Goal: Task Accomplishment & Management: Use online tool/utility

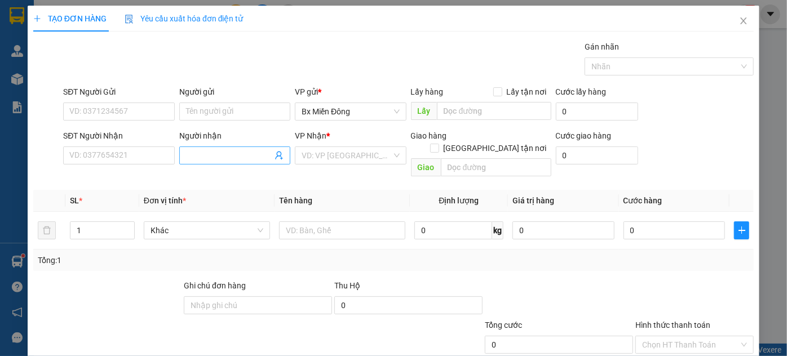
click at [235, 153] on input "Người nhận" at bounding box center [229, 155] width 86 height 12
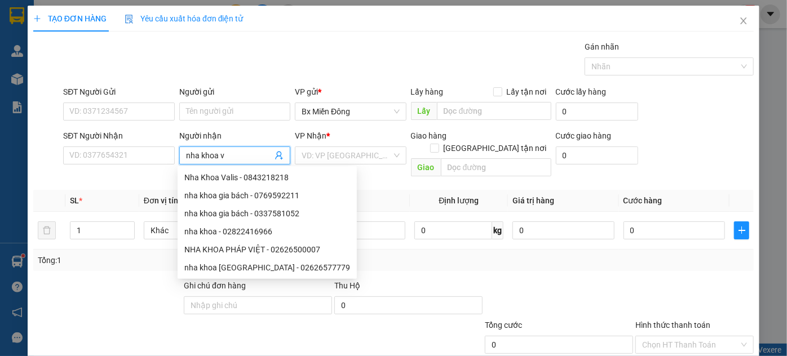
type input "nha khoa va"
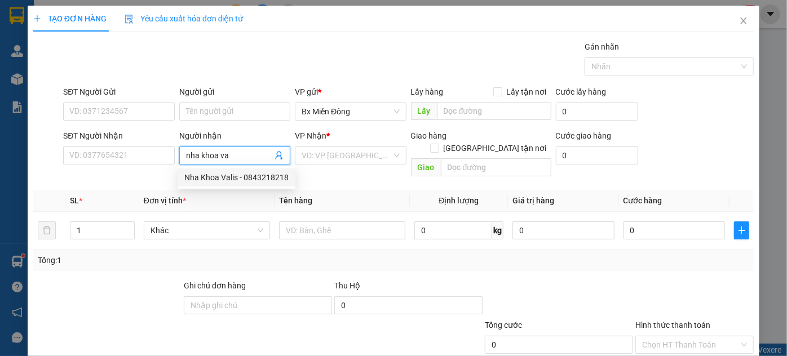
click at [208, 176] on div "Nha Khoa Valis - 0843218218" at bounding box center [236, 177] width 104 height 12
type input "0843218218"
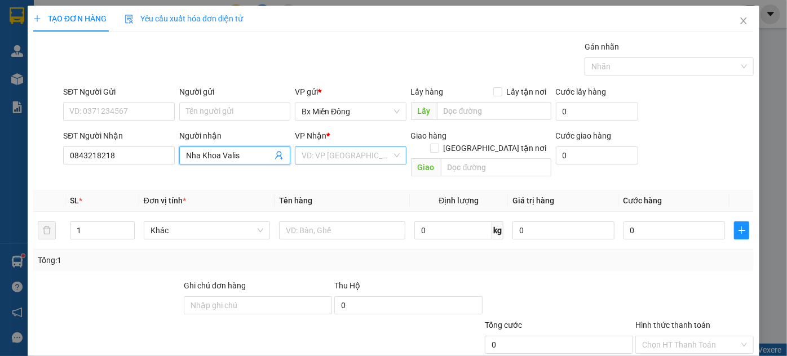
type input "Nha Khoa Valis"
click at [349, 149] on input "search" at bounding box center [346, 155] width 90 height 17
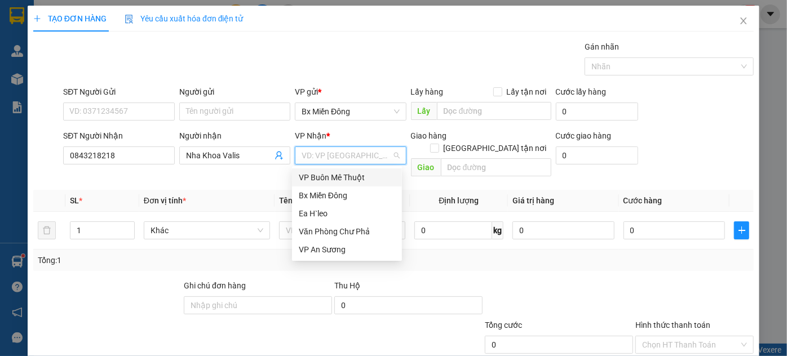
click at [340, 178] on div "VP Buôn Mê Thuột" at bounding box center [347, 177] width 96 height 12
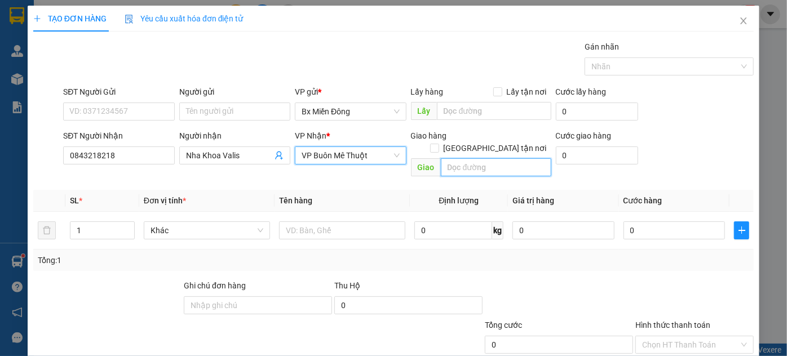
click at [441, 158] on input "text" at bounding box center [496, 167] width 110 height 18
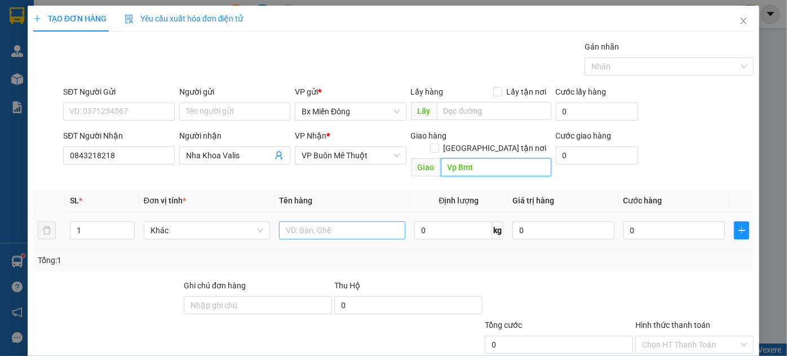
type input "Vp Bmt"
click at [350, 221] on input "text" at bounding box center [342, 230] width 126 height 18
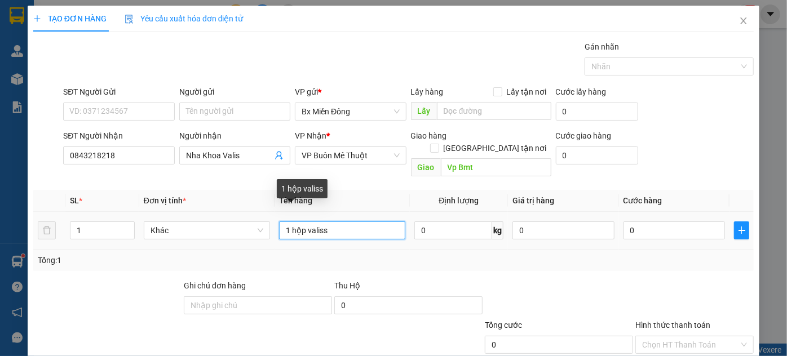
drag, startPoint x: 328, startPoint y: 217, endPoint x: 320, endPoint y: 219, distance: 8.5
click at [320, 221] on input "1 hộp valiss" at bounding box center [342, 230] width 126 height 18
type input "1 hộp valis"
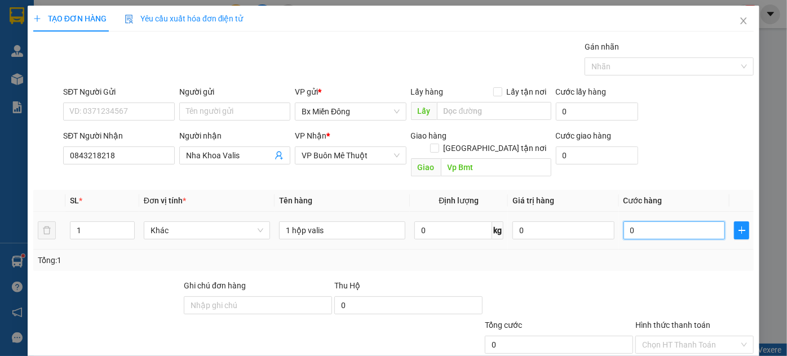
click at [674, 221] on input "0" at bounding box center [673, 230] width 101 height 18
type input "3"
type input "30"
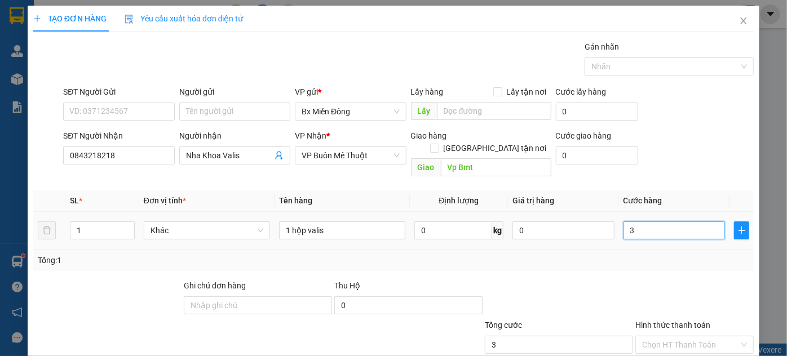
type input "30"
type input "300"
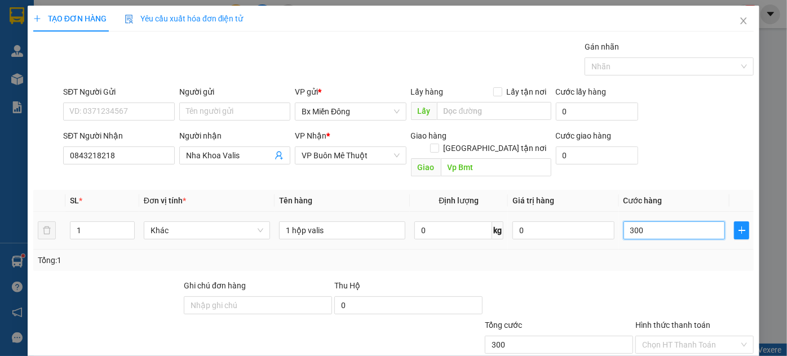
type input "3.000"
type input "30.000"
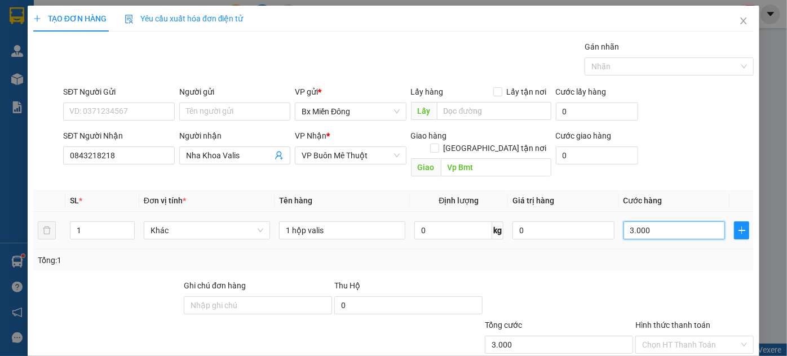
type input "30.000"
click at [657, 279] on div at bounding box center [694, 298] width 121 height 39
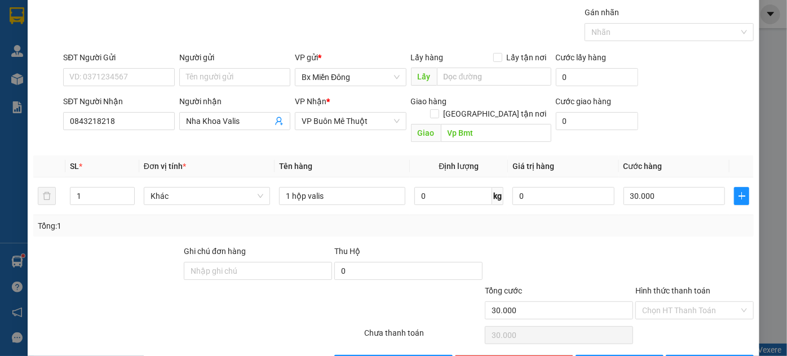
scroll to position [60, 0]
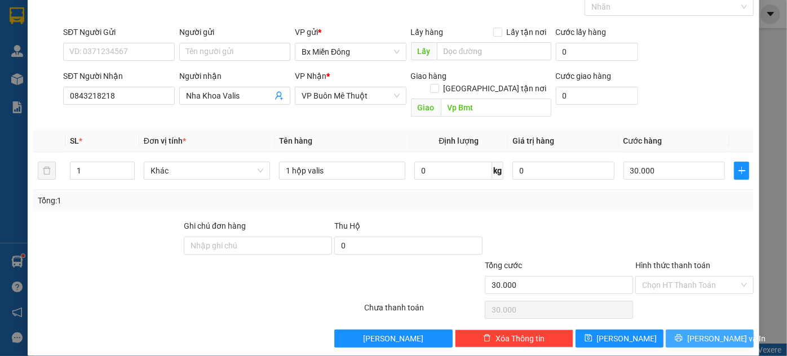
click at [704, 332] on span "[PERSON_NAME] và In" at bounding box center [726, 338] width 79 height 12
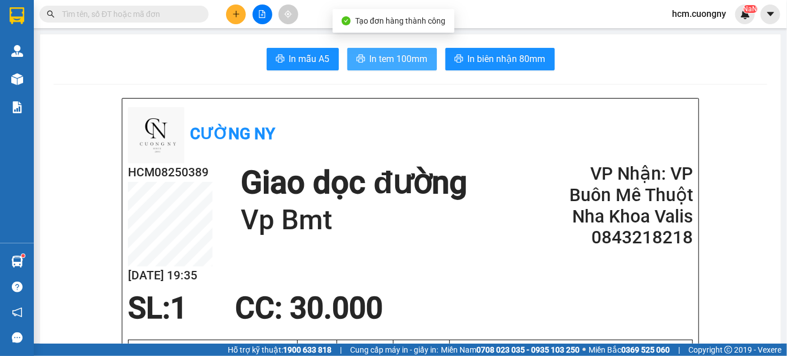
drag, startPoint x: 401, startPoint y: 60, endPoint x: 420, endPoint y: 103, distance: 46.7
click at [401, 60] on span "In tem 100mm" at bounding box center [399, 59] width 58 height 14
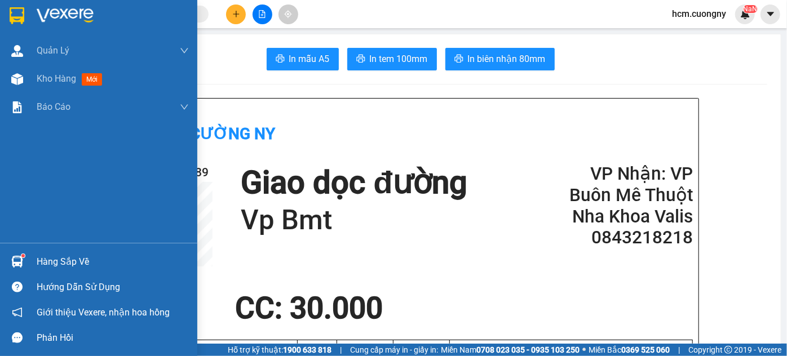
click at [15, 12] on img at bounding box center [17, 15] width 15 height 17
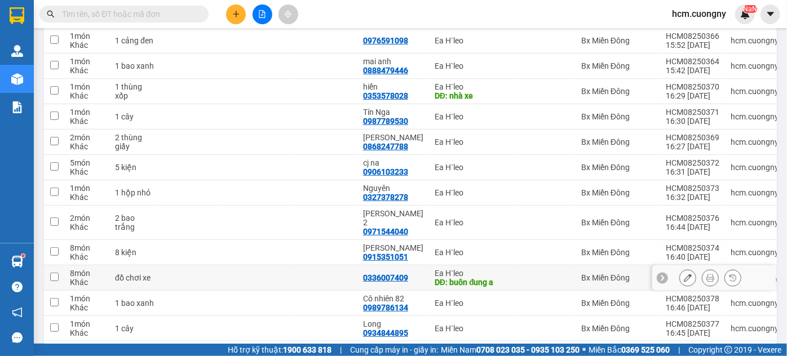
scroll to position [102, 0]
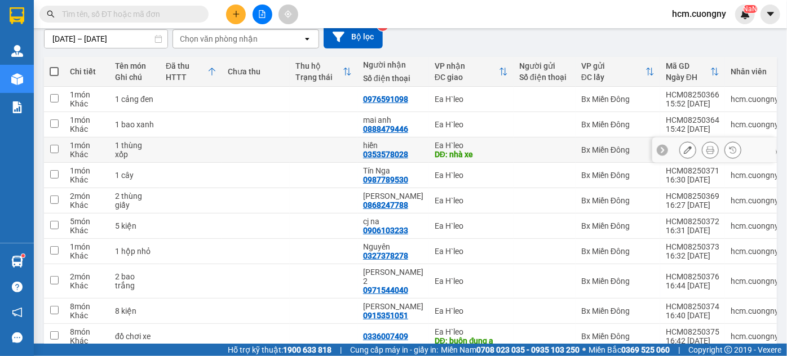
click at [54, 151] on input "checkbox" at bounding box center [54, 149] width 8 height 8
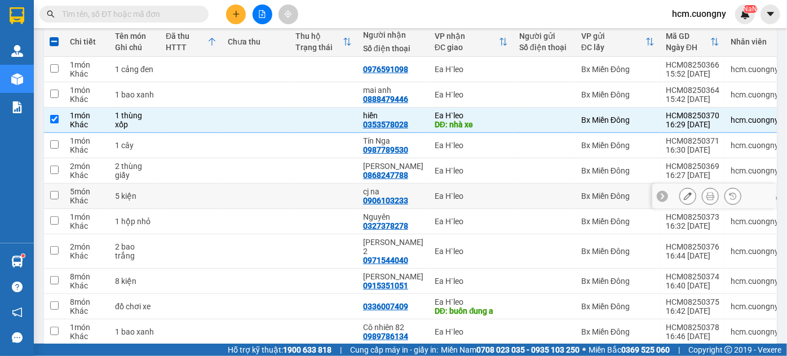
scroll to position [153, 0]
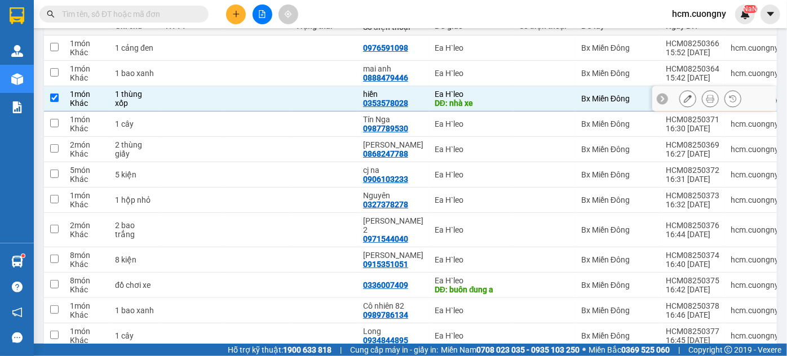
click at [50, 97] on input "checkbox" at bounding box center [54, 98] width 8 height 8
checkbox input "false"
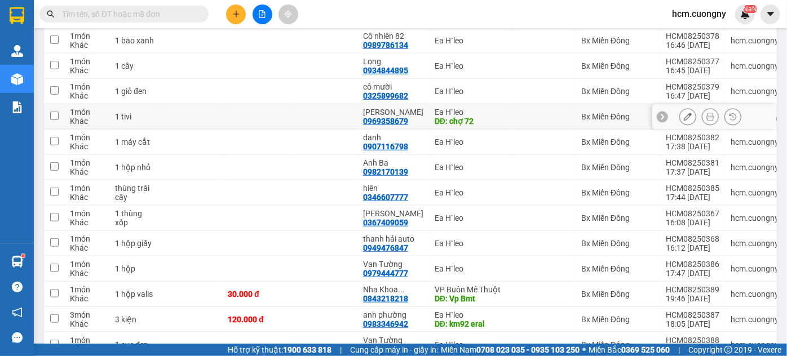
scroll to position [410, 0]
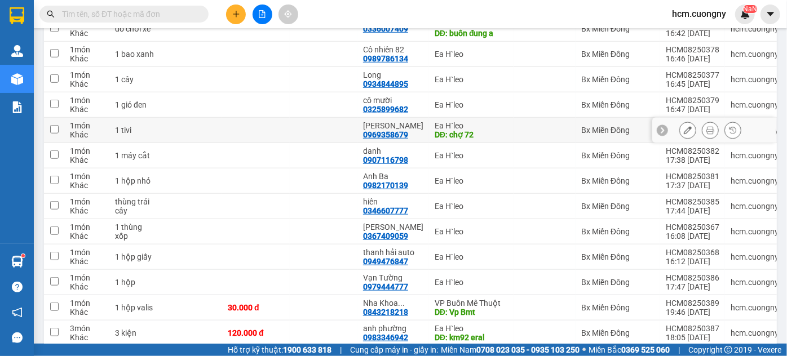
click at [46, 123] on td at bounding box center [54, 130] width 20 height 25
checkbox input "true"
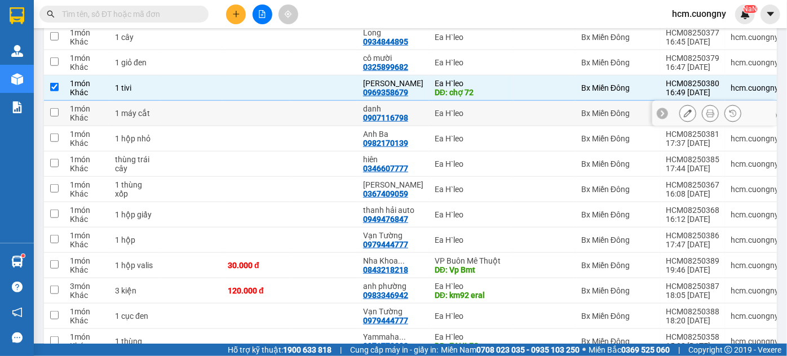
scroll to position [512, 0]
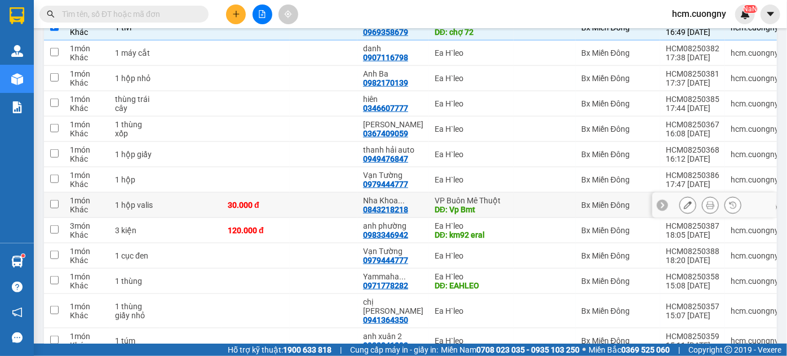
click at [52, 200] on input "checkbox" at bounding box center [54, 204] width 8 height 8
checkbox input "true"
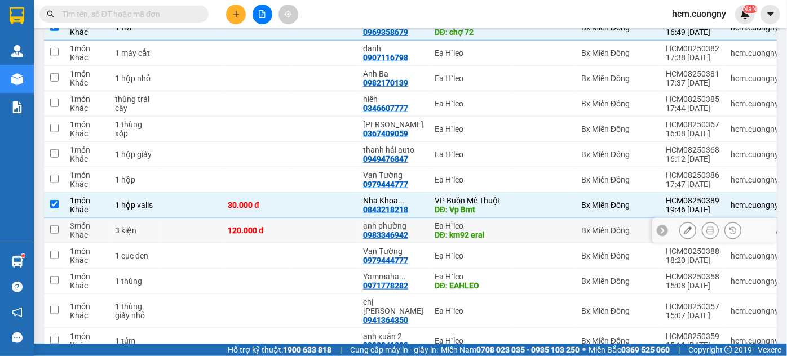
click at [54, 225] on input "checkbox" at bounding box center [54, 229] width 8 height 8
checkbox input "true"
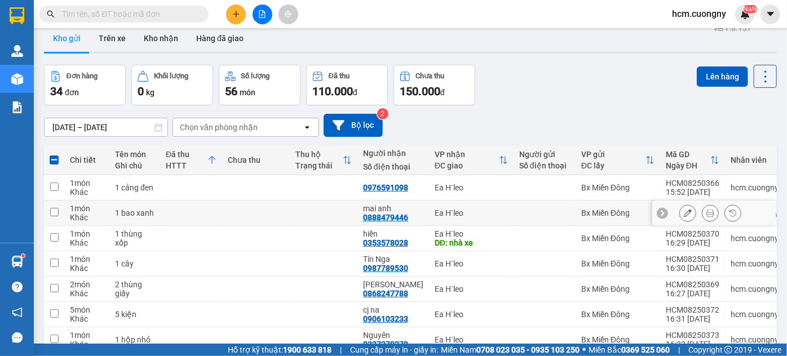
scroll to position [0, 0]
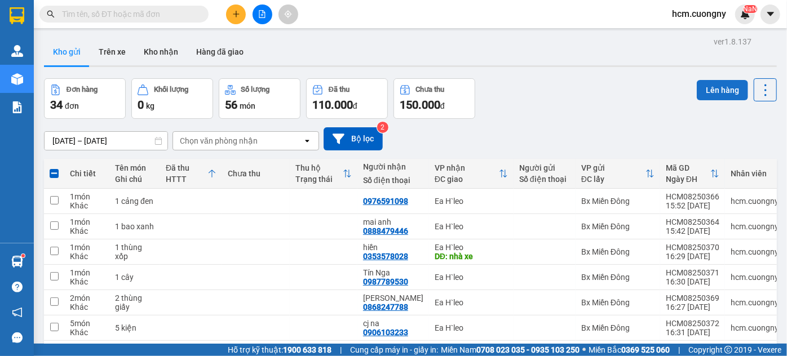
click at [709, 90] on button "Lên hàng" at bounding box center [721, 90] width 51 height 20
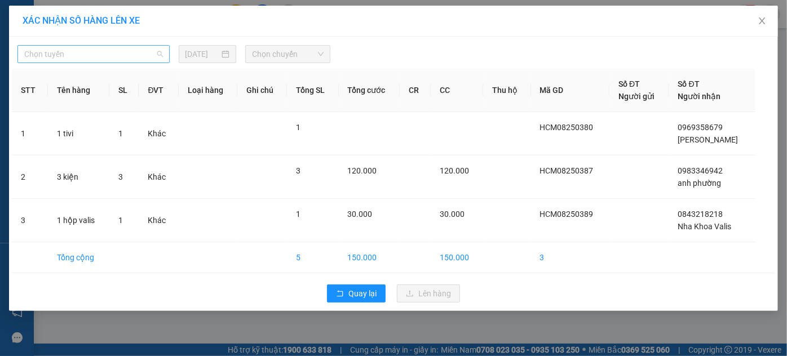
click at [119, 57] on span "Chọn tuyến" at bounding box center [93, 54] width 139 height 17
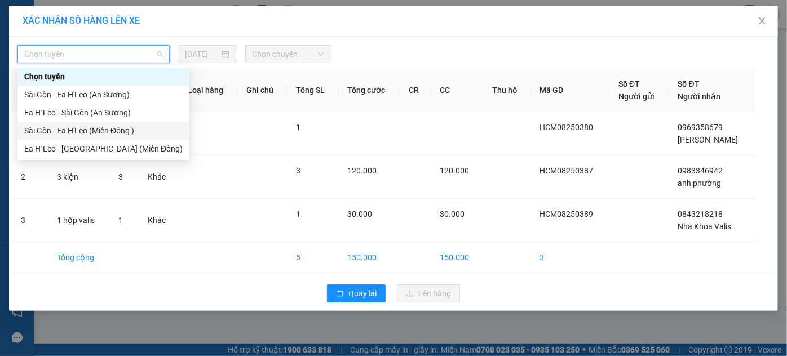
click at [88, 132] on div "Sài Gòn - Ea H'Leo (Miền Đông )" at bounding box center [103, 131] width 158 height 12
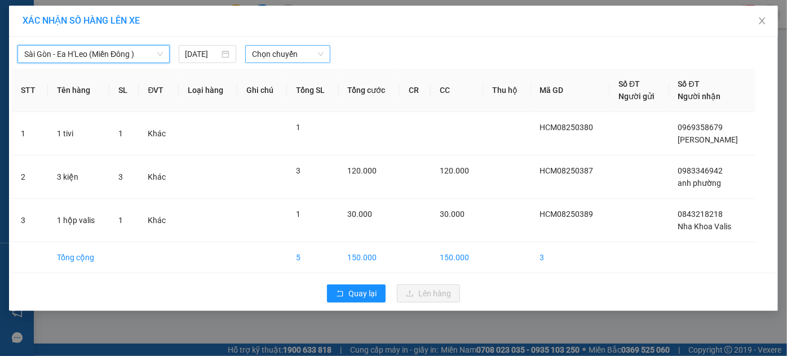
click at [303, 47] on span "Chọn chuyến" at bounding box center [288, 54] width 72 height 17
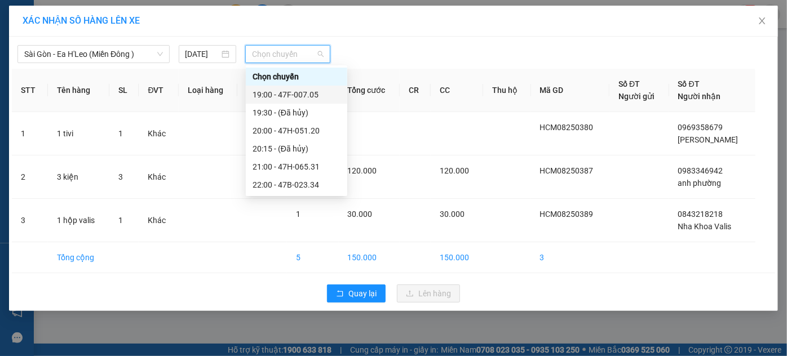
click at [293, 94] on div "19:00 - 47F-007.05" at bounding box center [296, 94] width 88 height 12
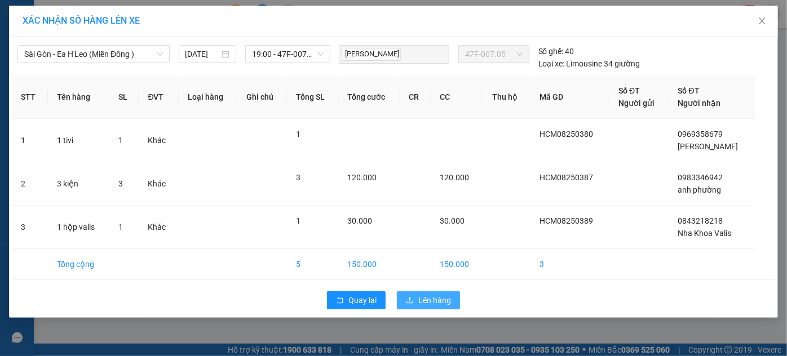
click at [433, 300] on span "Lên hàng" at bounding box center [434, 300] width 33 height 12
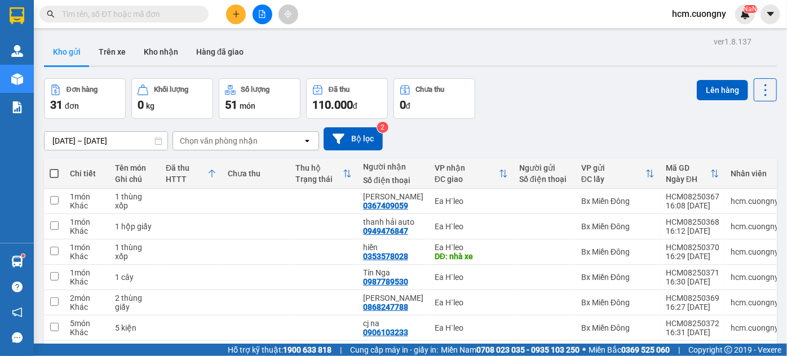
click at [54, 171] on span at bounding box center [54, 173] width 9 height 9
click at [54, 168] on input "checkbox" at bounding box center [54, 168] width 0 height 0
checkbox input "true"
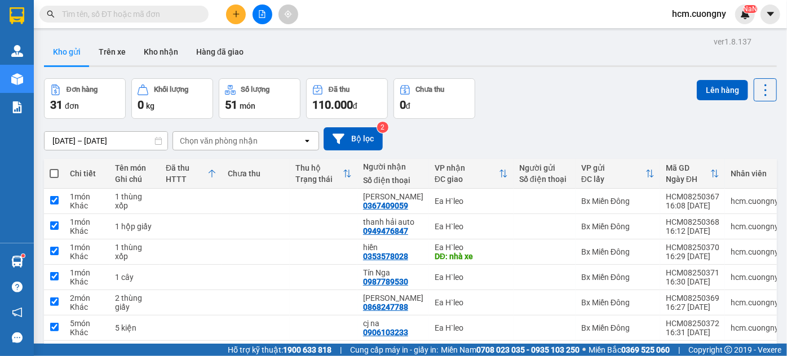
checkbox input "true"
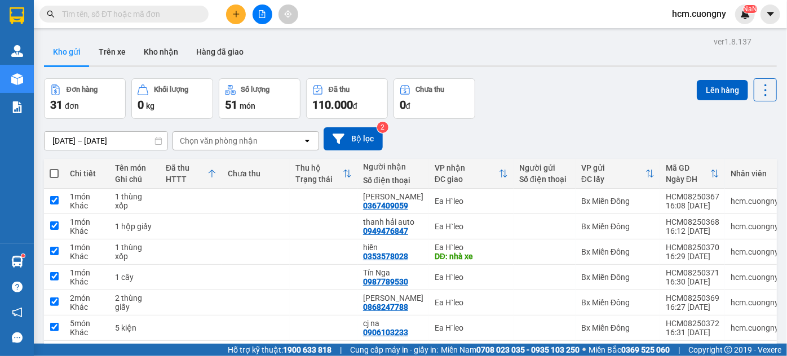
checkbox input "true"
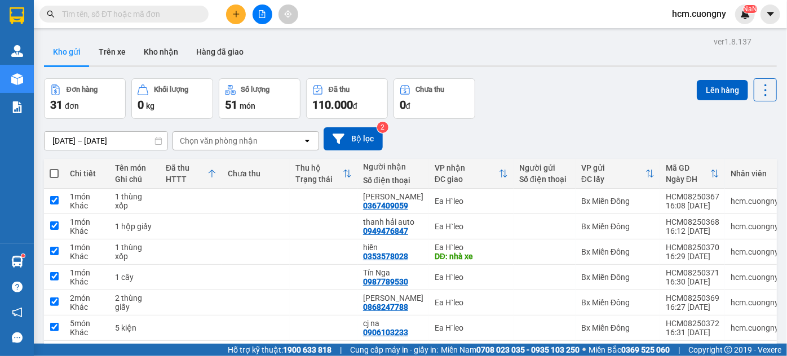
checkbox input "true"
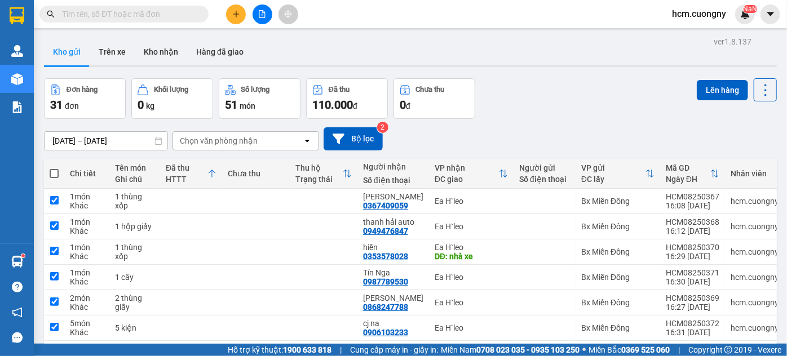
checkbox input "true"
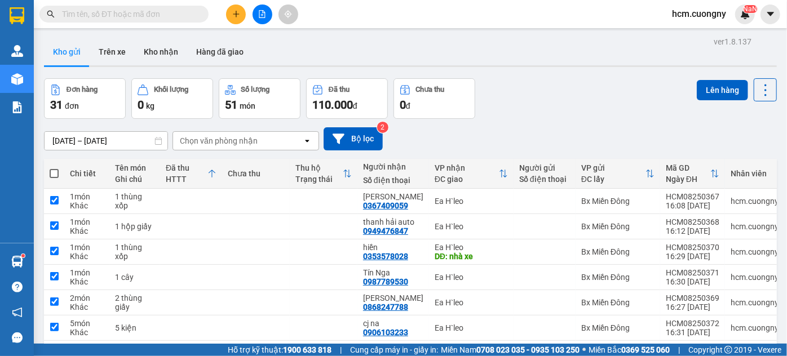
checkbox input "true"
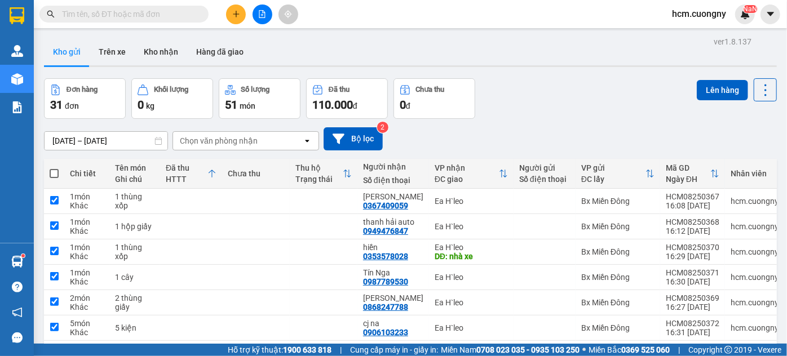
checkbox input "true"
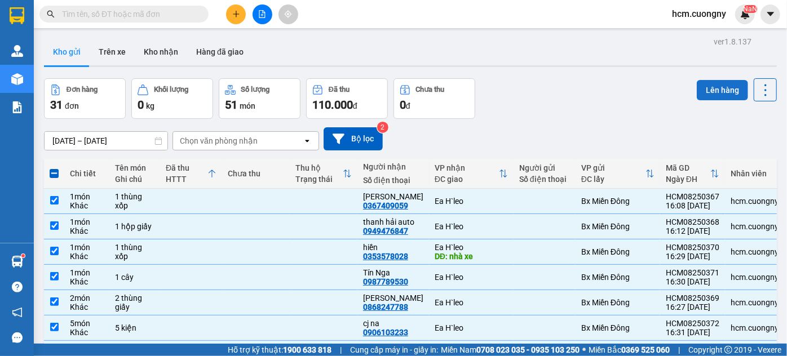
click at [702, 86] on button "Lên hàng" at bounding box center [721, 90] width 51 height 20
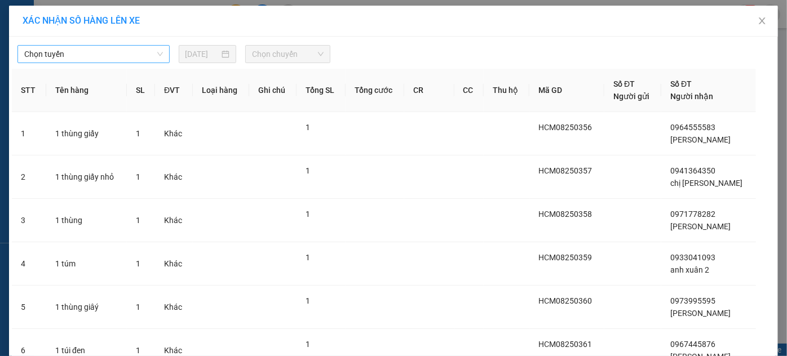
click at [144, 54] on span "Chọn tuyến" at bounding box center [93, 54] width 139 height 17
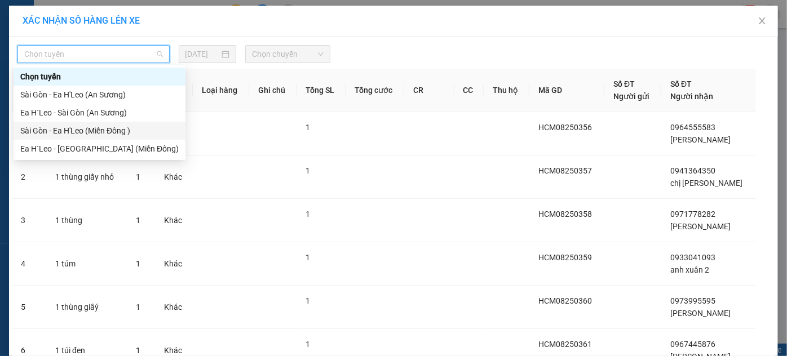
click at [78, 134] on div "Sài Gòn - Ea H'Leo (Miền Đông )" at bounding box center [99, 131] width 158 height 12
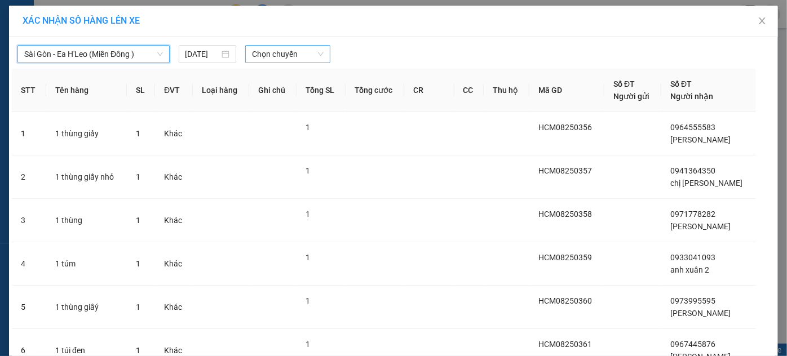
click at [267, 53] on span "Chọn chuyến" at bounding box center [288, 54] width 72 height 17
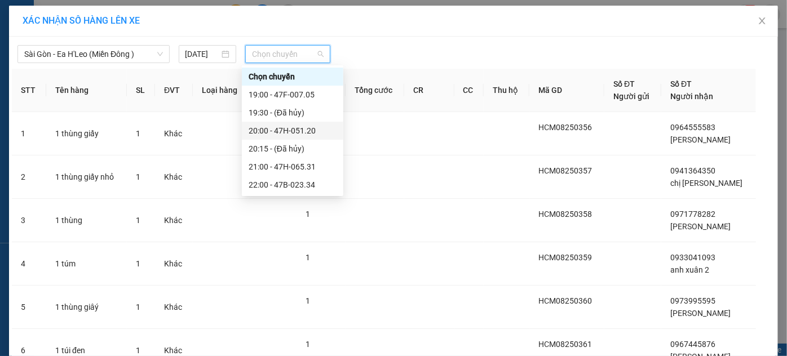
click at [275, 127] on div "20:00 - 47H-051.20" at bounding box center [292, 131] width 88 height 12
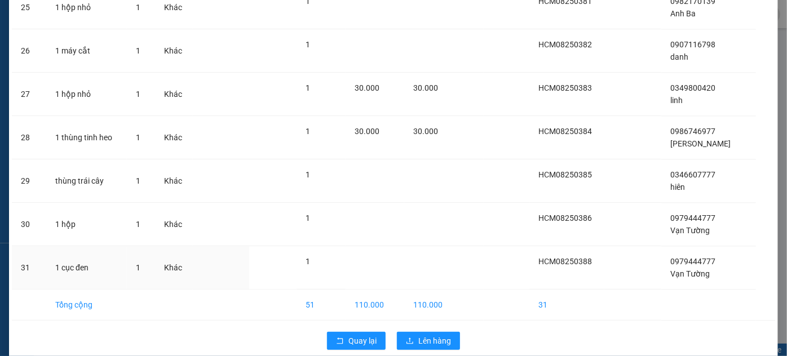
scroll to position [1160, 0]
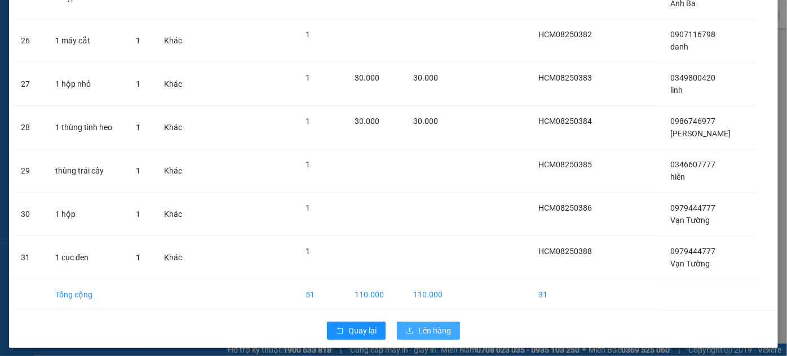
click at [440, 325] on span "Lên hàng" at bounding box center [434, 331] width 33 height 12
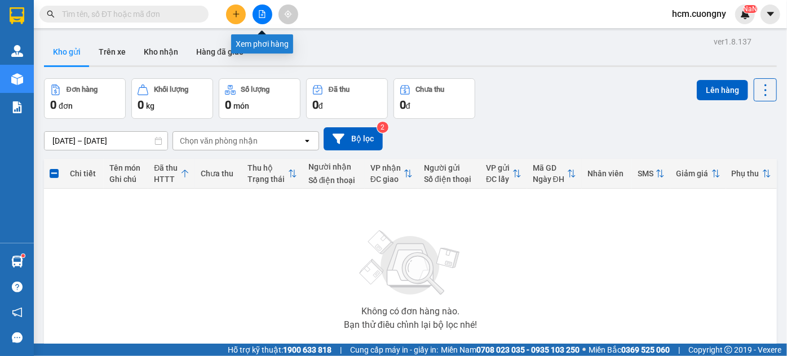
click at [263, 16] on icon "file-add" at bounding box center [262, 14] width 8 height 8
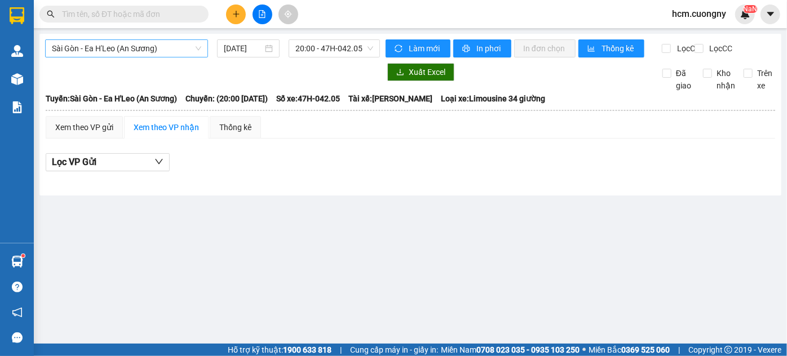
click at [156, 49] on span "Sài Gòn - Ea H'Leo (An Sương)" at bounding box center [126, 48] width 149 height 17
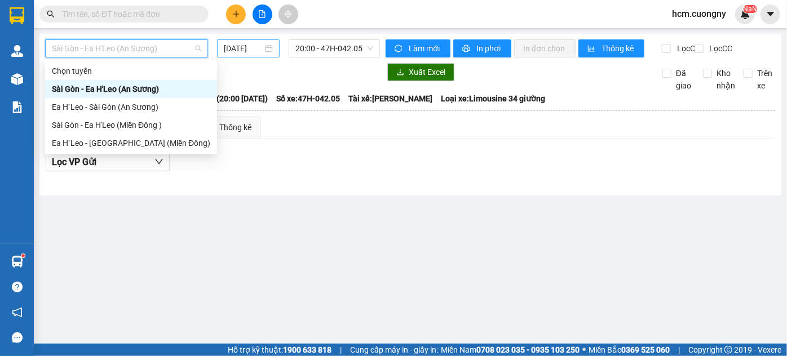
click at [251, 46] on input "[DATE]" at bounding box center [243, 48] width 39 height 12
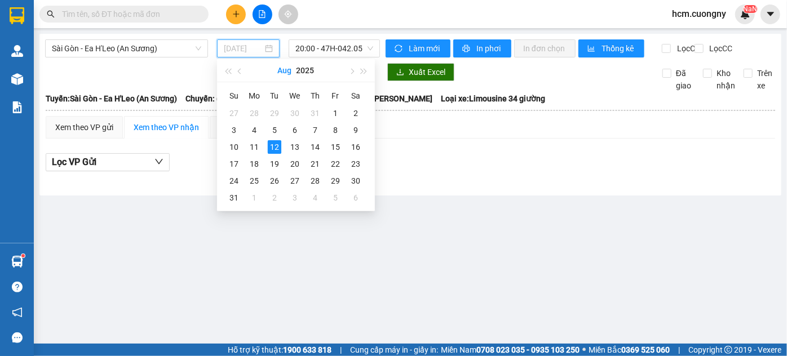
type input "[DATE]"
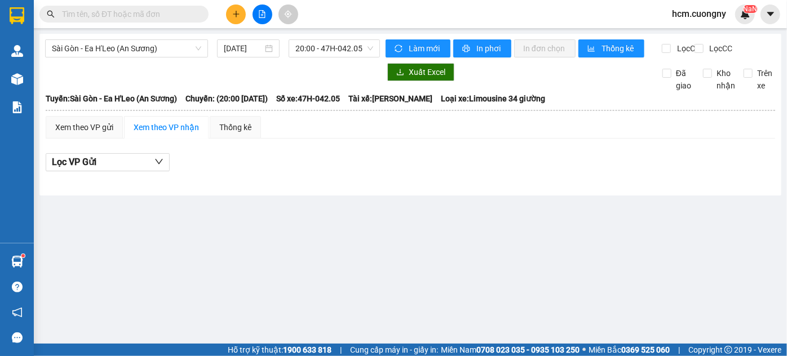
click at [176, 57] on div "Sài Gòn - Ea H'Leo (An Sương) [DATE] 20:00 - 47H-042.05" at bounding box center [212, 48] width 335 height 18
click at [172, 49] on span "Sài Gòn - Ea H'Leo (An Sương)" at bounding box center [126, 48] width 149 height 17
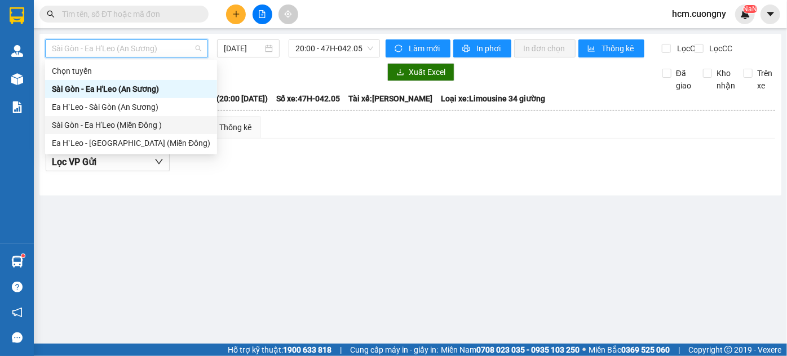
click at [125, 132] on div "Sài Gòn - Ea H'Leo (Miền Đông )" at bounding box center [131, 125] width 172 height 18
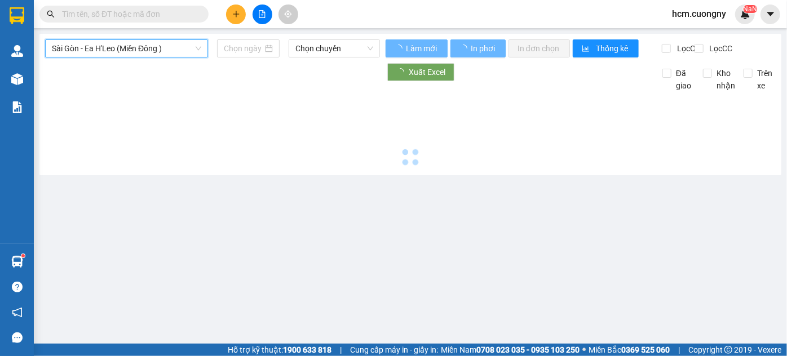
type input "[DATE]"
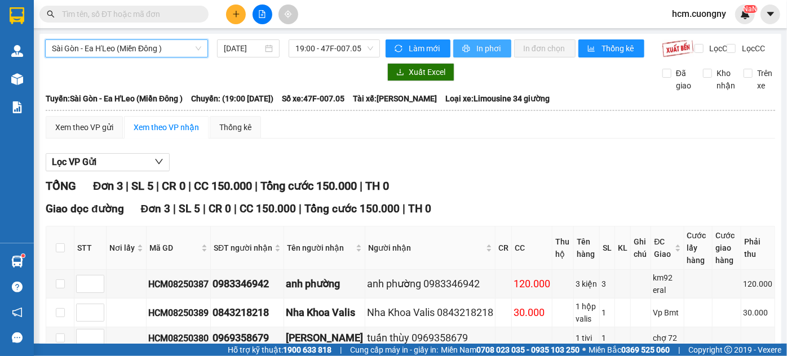
click at [478, 47] on span "In phơi" at bounding box center [489, 48] width 26 height 12
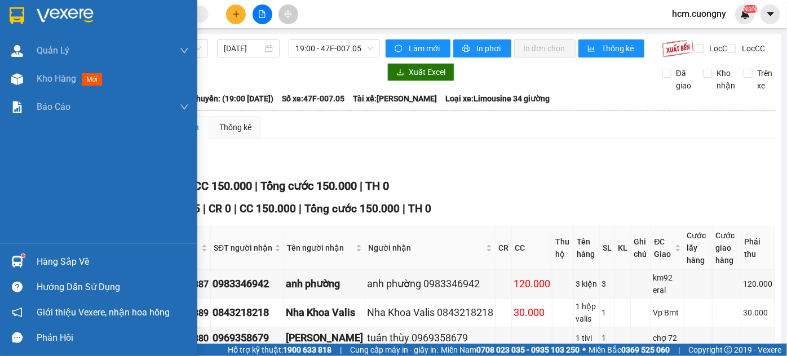
click at [24, 17] on img at bounding box center [17, 15] width 15 height 17
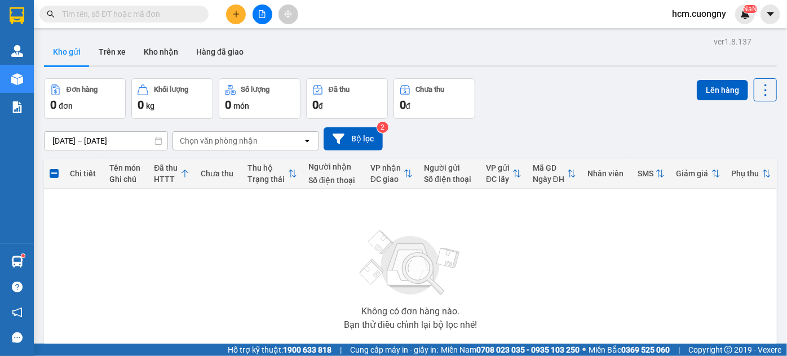
drag, startPoint x: 704, startPoint y: 272, endPoint x: 647, endPoint y: 254, distance: 59.9
click at [704, 272] on div "Không có đơn hàng nào. Bạn thử điều chỉnh lại bộ lọc nhé!" at bounding box center [410, 276] width 721 height 169
